Goal: Find specific page/section: Find specific page/section

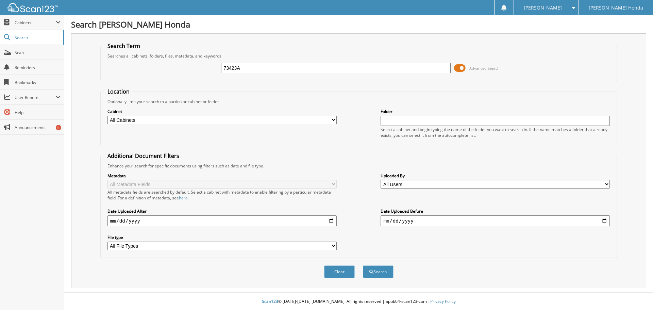
type input "73423A"
click at [363, 265] on button "Search" at bounding box center [378, 271] width 31 height 13
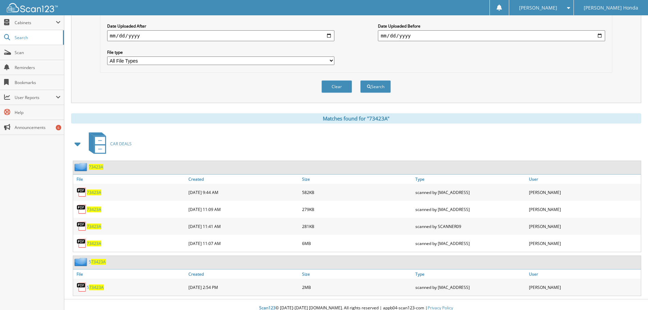
scroll to position [192, 0]
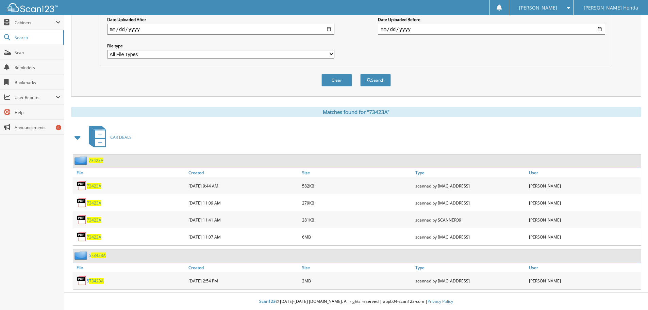
click at [93, 234] on span "73423A" at bounding box center [94, 237] width 15 height 6
click at [97, 220] on span "73423A" at bounding box center [94, 220] width 15 height 6
click at [93, 202] on span "73423A" at bounding box center [94, 203] width 15 height 6
click at [91, 235] on span "73423A" at bounding box center [94, 237] width 15 height 6
click at [93, 202] on span "73423A" at bounding box center [94, 203] width 15 height 6
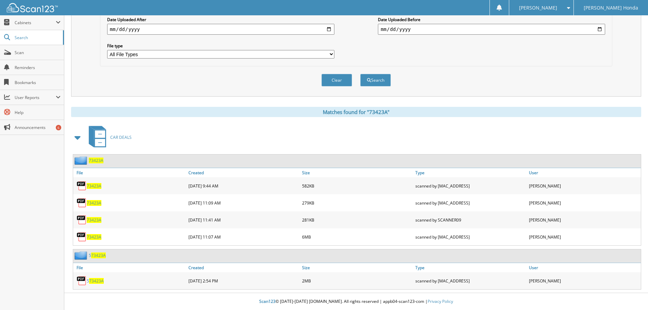
click at [93, 186] on span "73423A" at bounding box center [94, 186] width 15 height 6
click at [91, 237] on span "73423A" at bounding box center [94, 237] width 15 height 6
click at [214, 90] on div "Clear Search" at bounding box center [356, 80] width 512 height 28
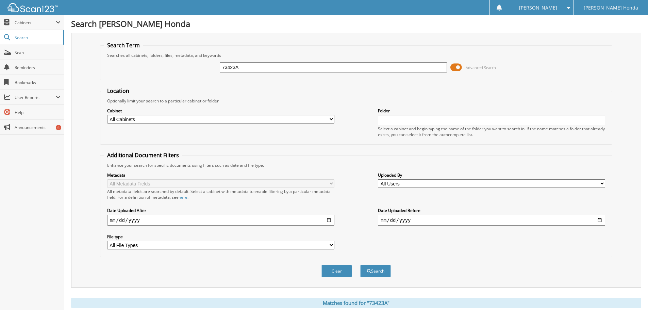
scroll to position [0, 0]
